Goal: Task Accomplishment & Management: Manage account settings

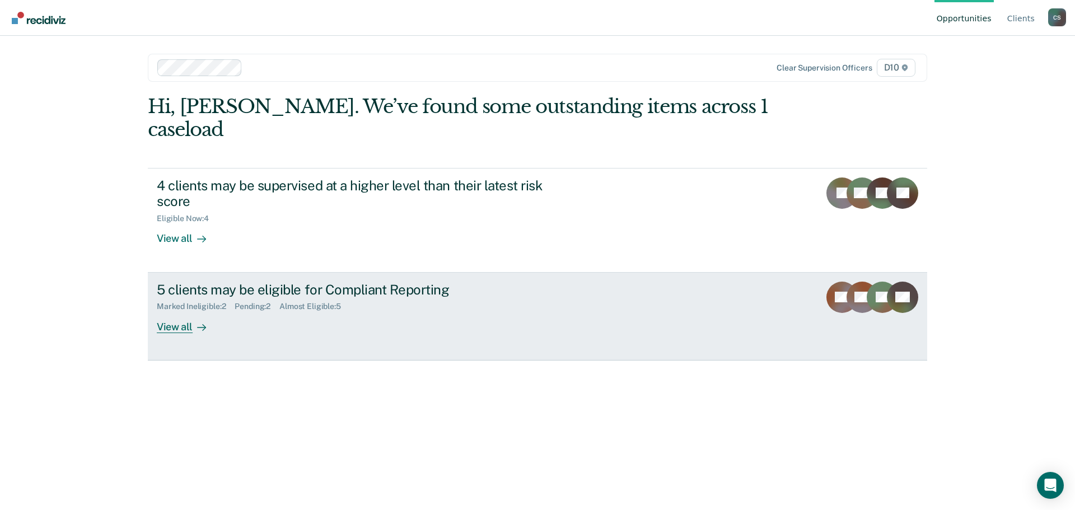
click at [180, 311] on div "View all" at bounding box center [188, 322] width 63 height 22
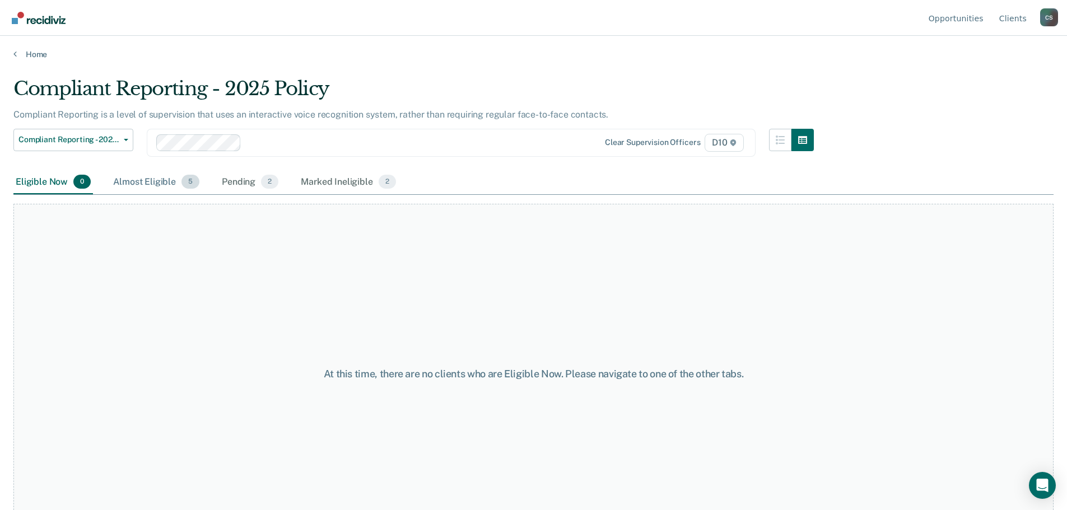
click at [134, 188] on div "Almost Eligible 5" at bounding box center [156, 182] width 91 height 25
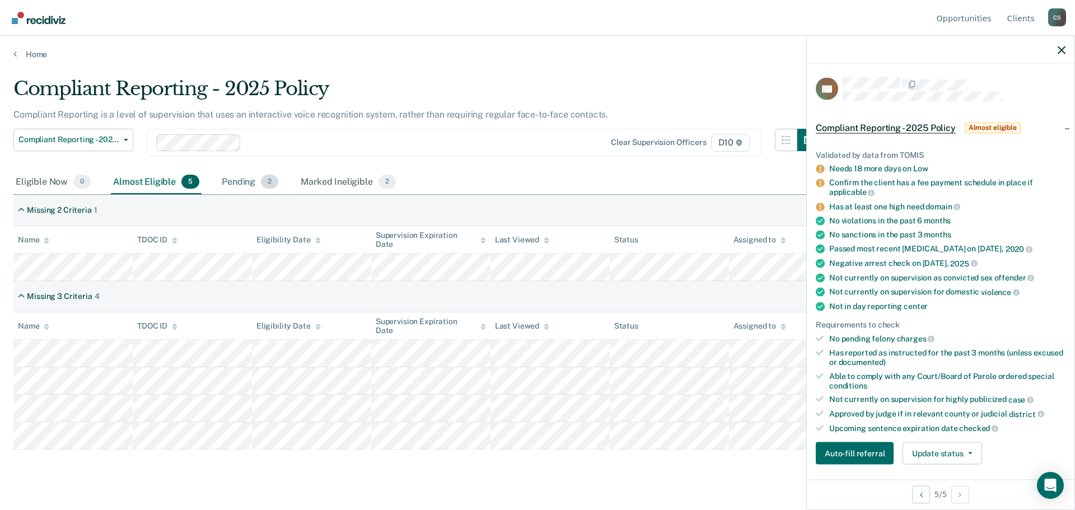
click at [237, 184] on div "Pending 2" at bounding box center [250, 182] width 61 height 25
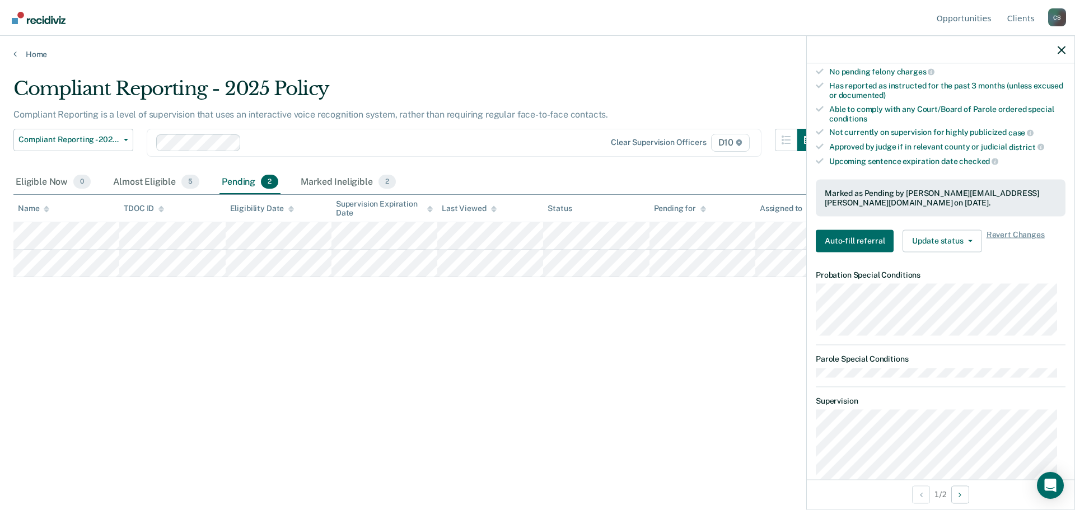
scroll to position [248, 0]
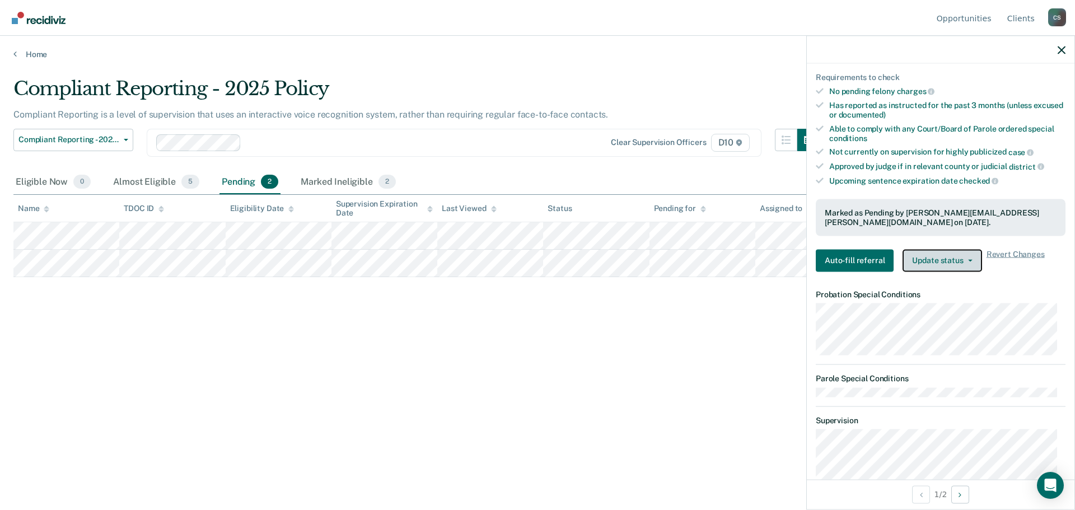
click at [965, 255] on button "Update status" at bounding box center [942, 260] width 79 height 22
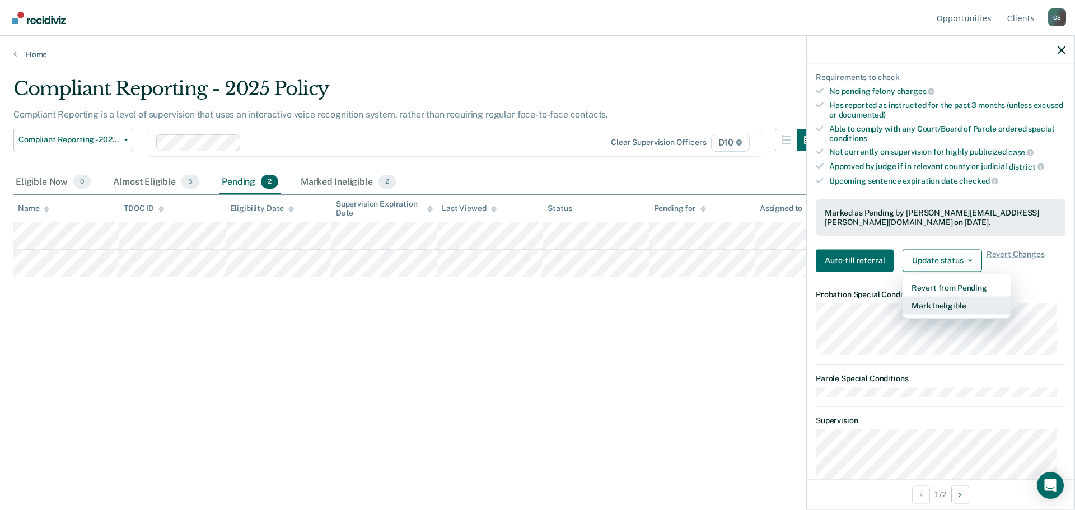
click at [950, 305] on button "Mark Ineligible" at bounding box center [957, 305] width 108 height 18
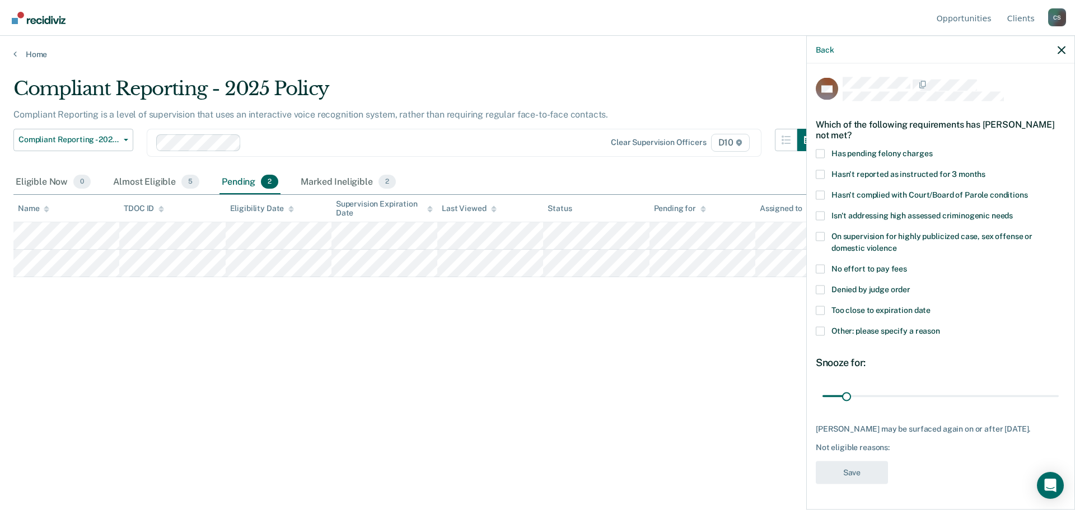
click at [822, 265] on span at bounding box center [820, 268] width 9 height 9
click at [907, 264] on input "No effort to pay fees" at bounding box center [907, 264] width 0 height 0
type input "30"
click at [846, 393] on input "range" at bounding box center [941, 396] width 236 height 20
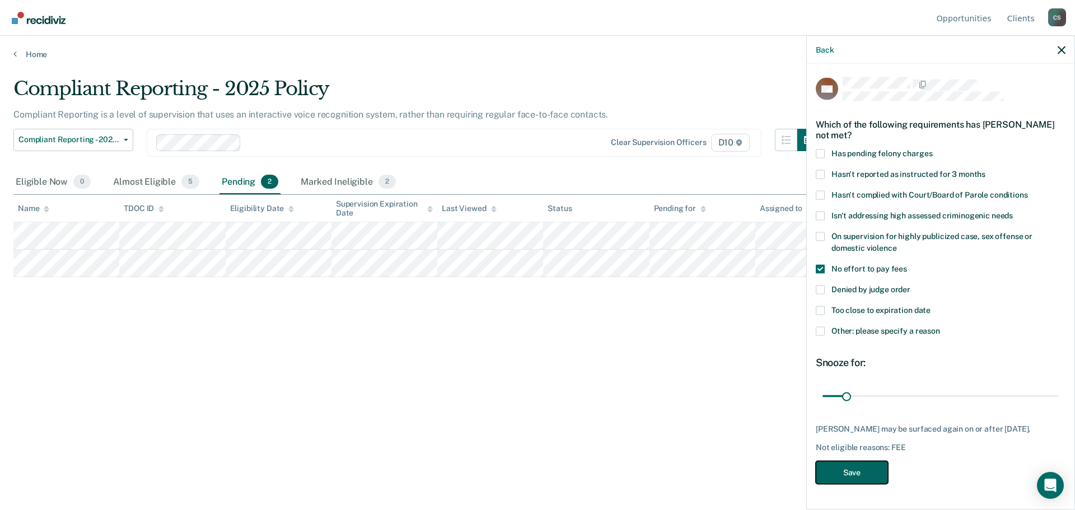
click at [856, 480] on button "Save" at bounding box center [852, 472] width 72 height 23
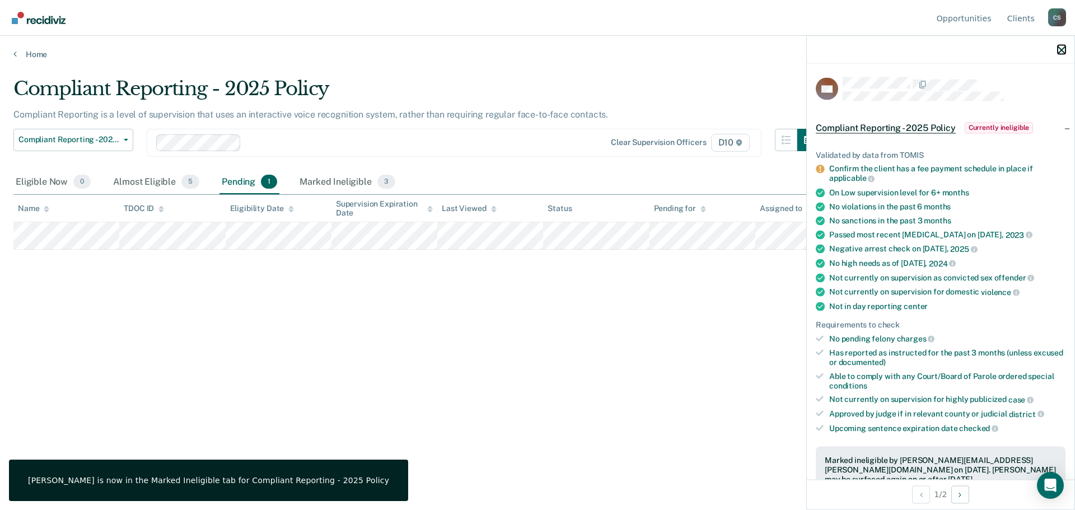
click at [1058, 48] on icon "button" at bounding box center [1062, 50] width 8 height 8
